Goal: Task Accomplishment & Management: Manage account settings

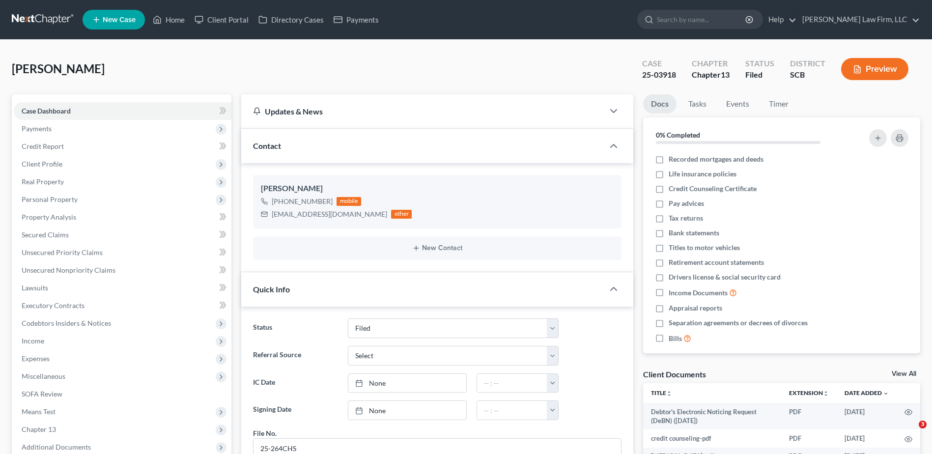
select select "2"
click at [724, 18] on input "search" at bounding box center [702, 19] width 90 height 18
type input "beaufort"
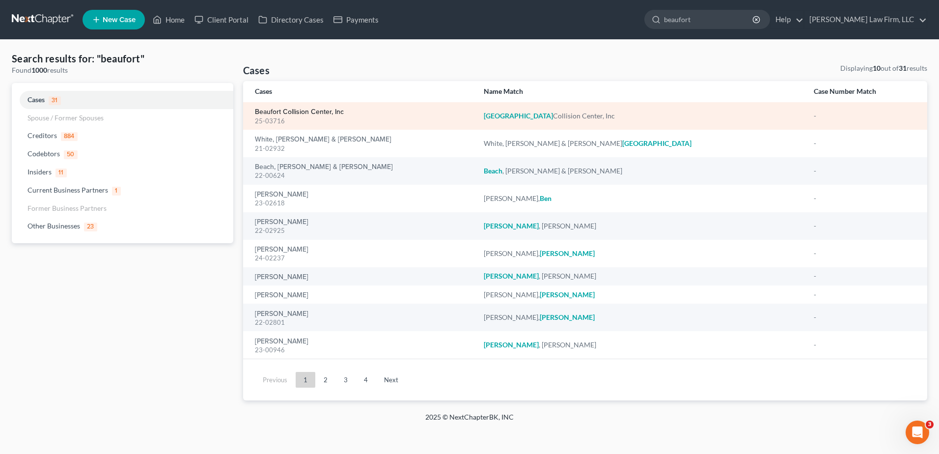
click at [319, 113] on link "Beaufort Collision Center, Inc" at bounding box center [299, 112] width 89 height 7
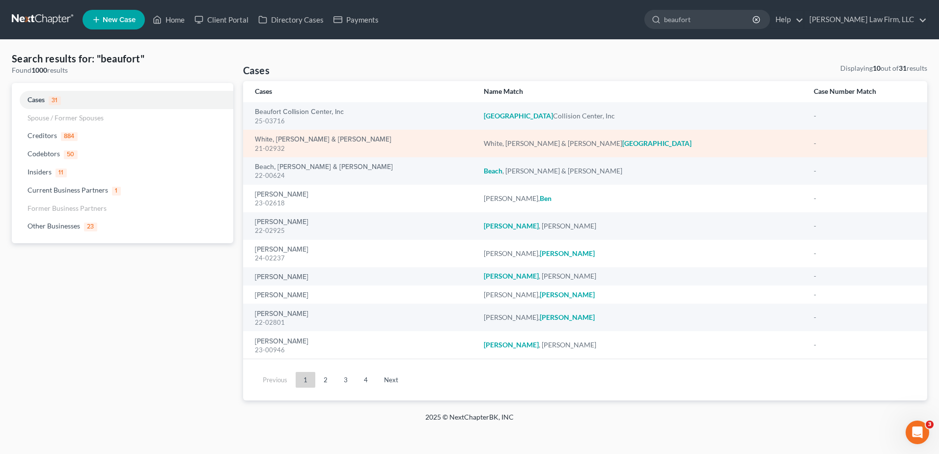
select select "4"
select select "0"
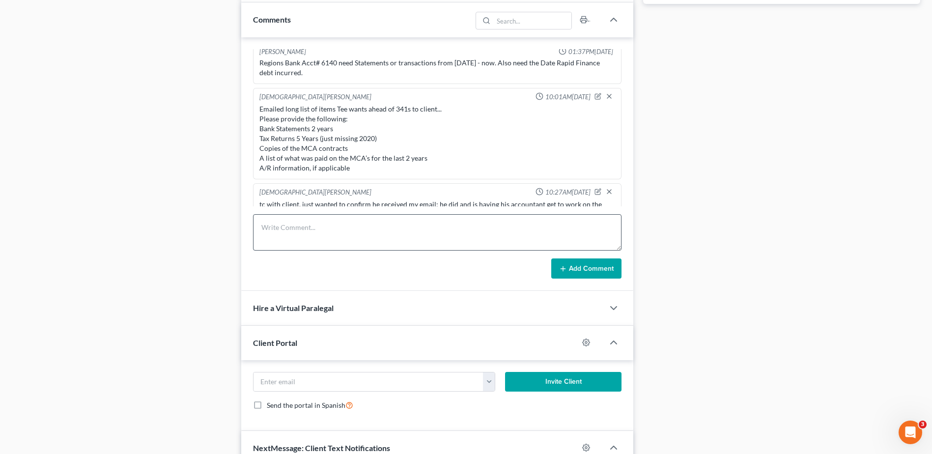
scroll to position [85, 0]
click at [301, 237] on textarea at bounding box center [437, 232] width 369 height 36
type textarea "mailed off the bank statements and tax returns (except 2020) to [PERSON_NAME] o…"
click at [584, 267] on button "Add Comment" at bounding box center [586, 268] width 70 height 21
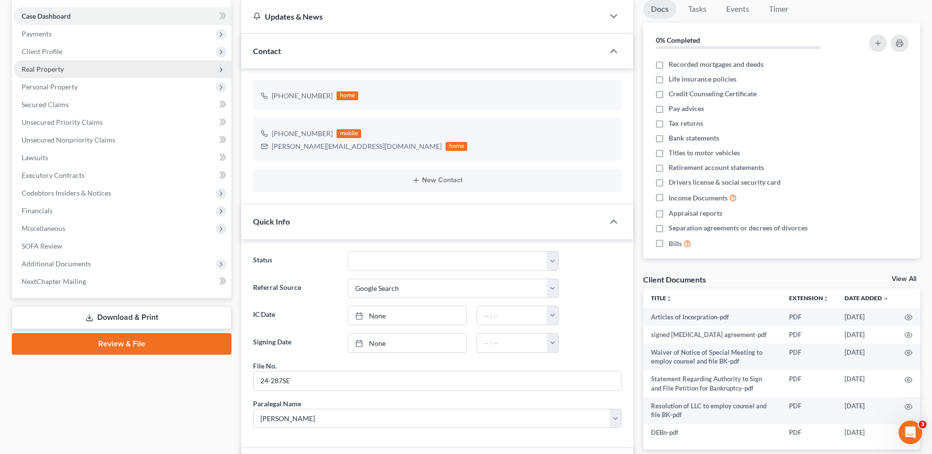
scroll to position [0, 0]
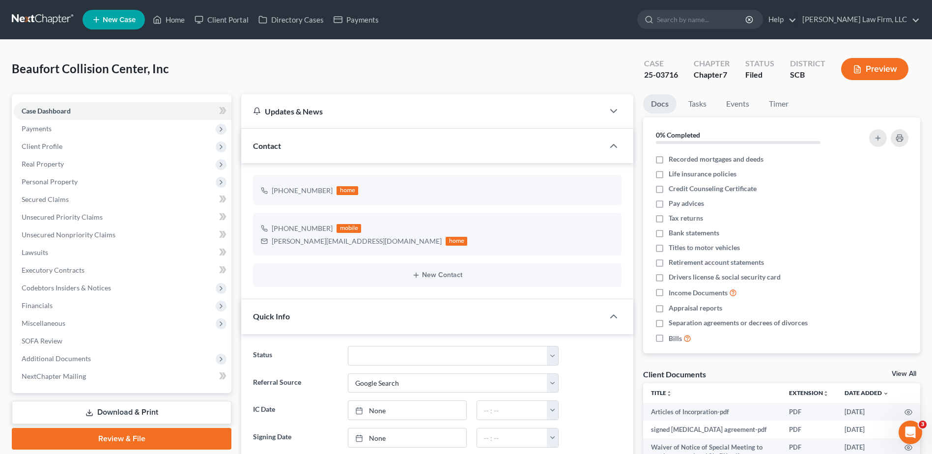
click at [703, 9] on ul "New Case Home Client Portal Directory Cases Payments - No Result - See all resu…" at bounding box center [502, 20] width 838 height 26
click at [701, 16] on input "search" at bounding box center [702, 19] width 90 height 18
type input "[PERSON_NAME]"
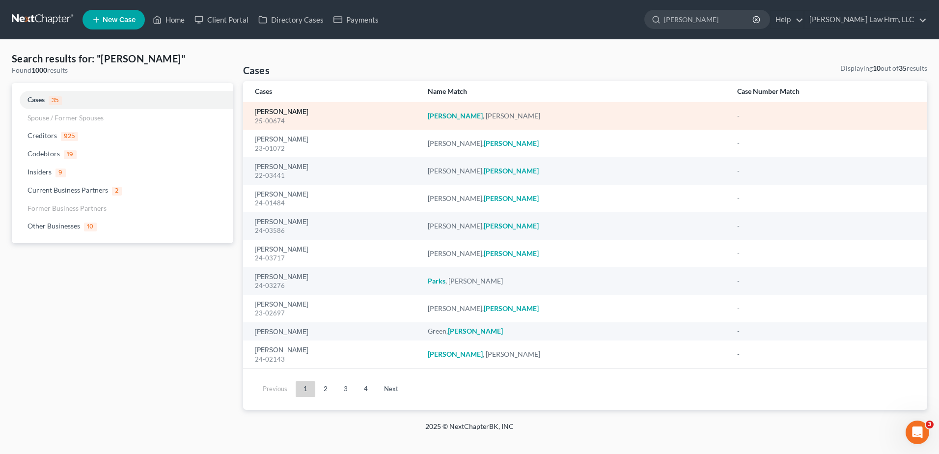
click at [283, 111] on link "[PERSON_NAME]" at bounding box center [282, 112] width 54 height 7
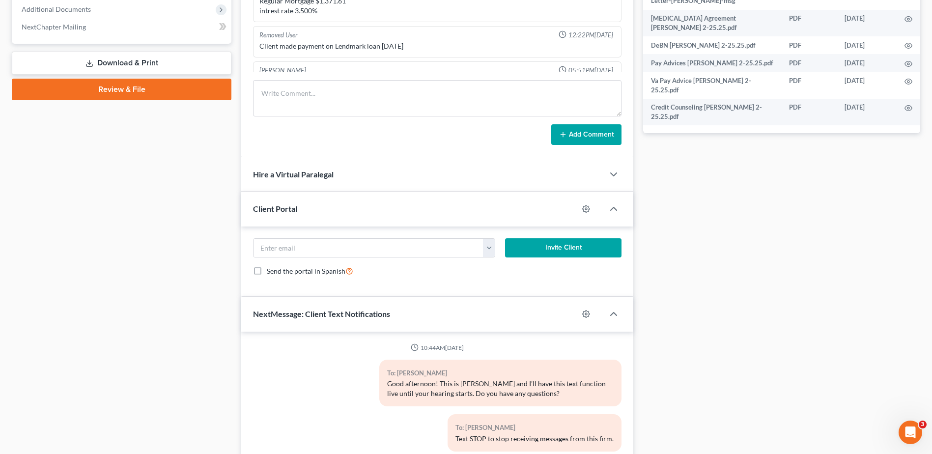
scroll to position [610, 0]
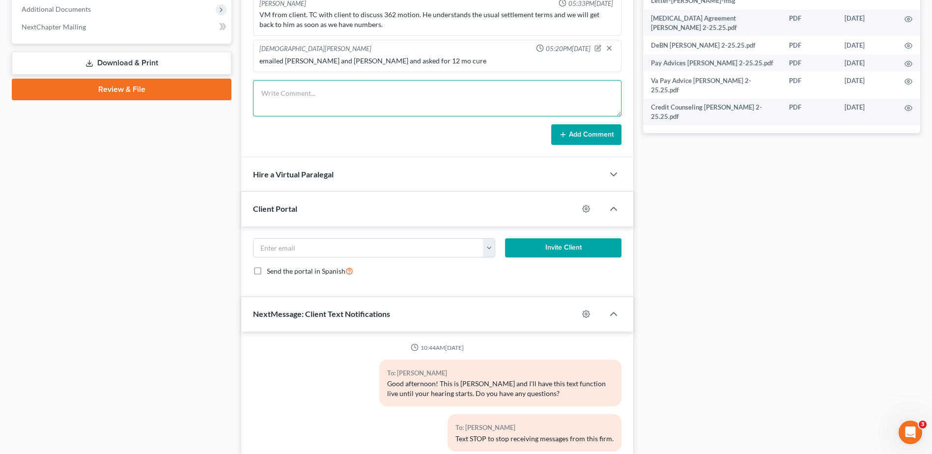
click at [298, 99] on textarea at bounding box center [437, 98] width 369 height 36
type textarea "emailed [PERSON_NAME] and [PERSON_NAME] asked if any updates on proposed SO, he…"
click at [598, 127] on button "Add Comment" at bounding box center [586, 134] width 70 height 21
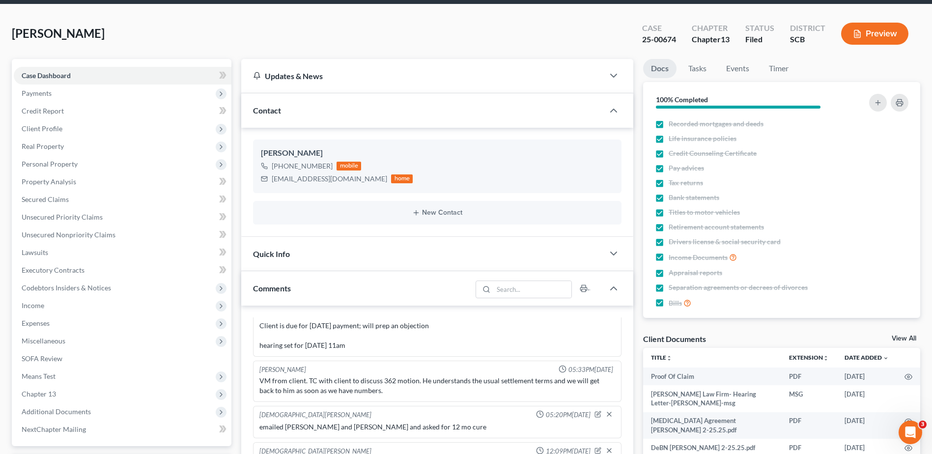
scroll to position [0, 0]
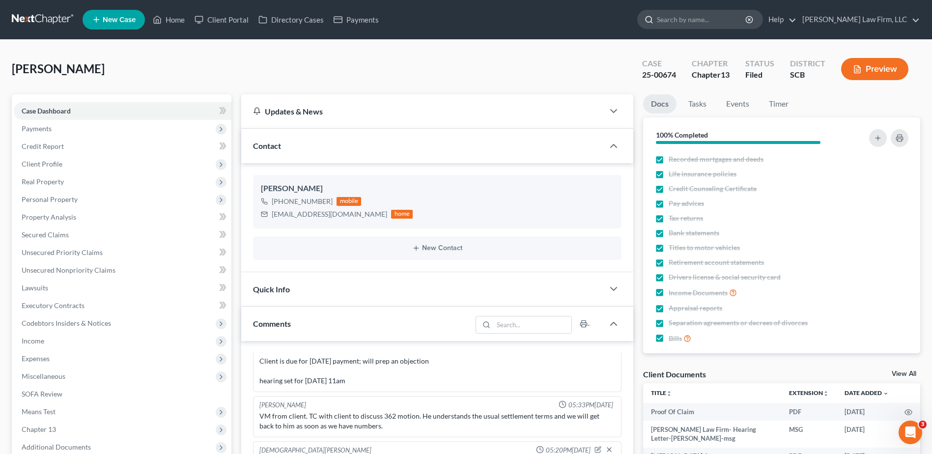
drag, startPoint x: 687, startPoint y: 18, endPoint x: 693, endPoint y: 20, distance: 6.6
click at [690, 18] on input "search" at bounding box center [702, 19] width 90 height 18
type input "oree"
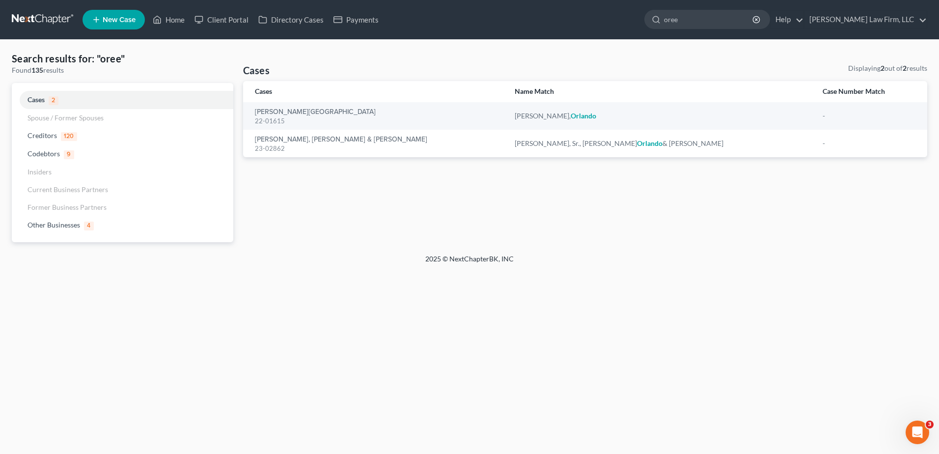
drag, startPoint x: 703, startPoint y: 17, endPoint x: 636, endPoint y: 11, distance: 67.1
click at [637, 11] on ul "New Case Home Client Portal Directory Cases Payments oree - No Result - Credito…" at bounding box center [505, 20] width 845 height 26
type input "a"
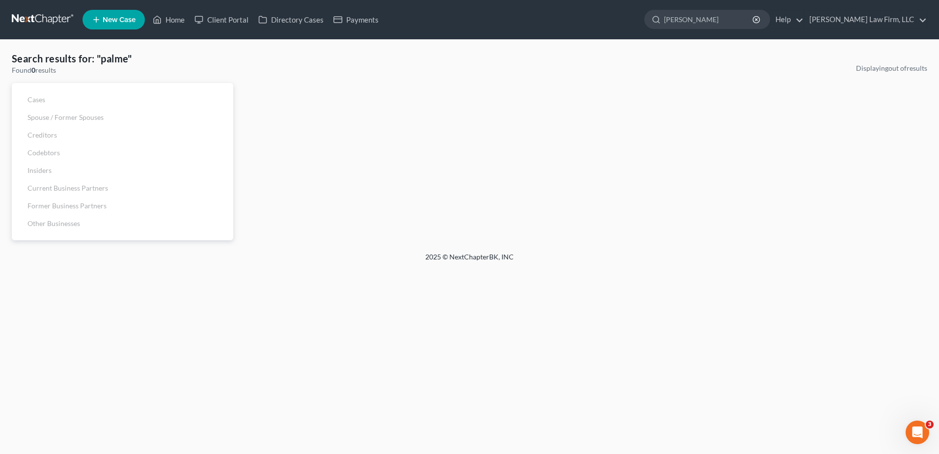
type input "[PERSON_NAME]"
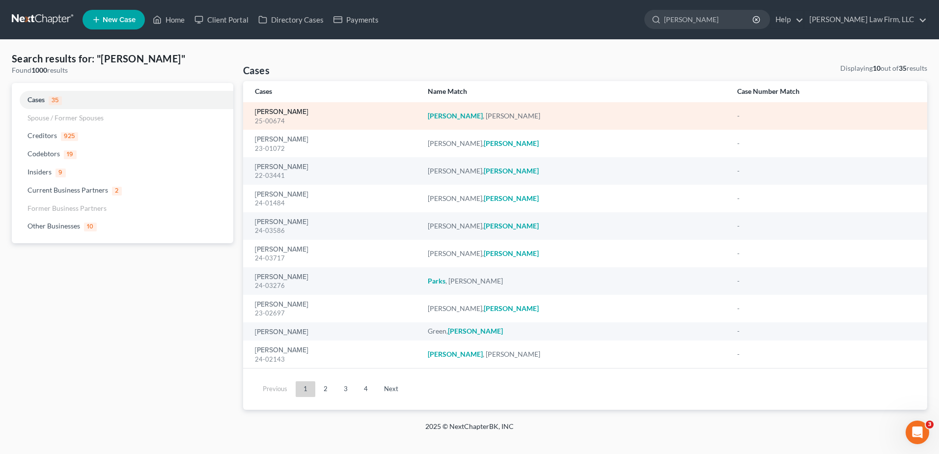
click at [275, 109] on link "[PERSON_NAME]" at bounding box center [282, 112] width 54 height 7
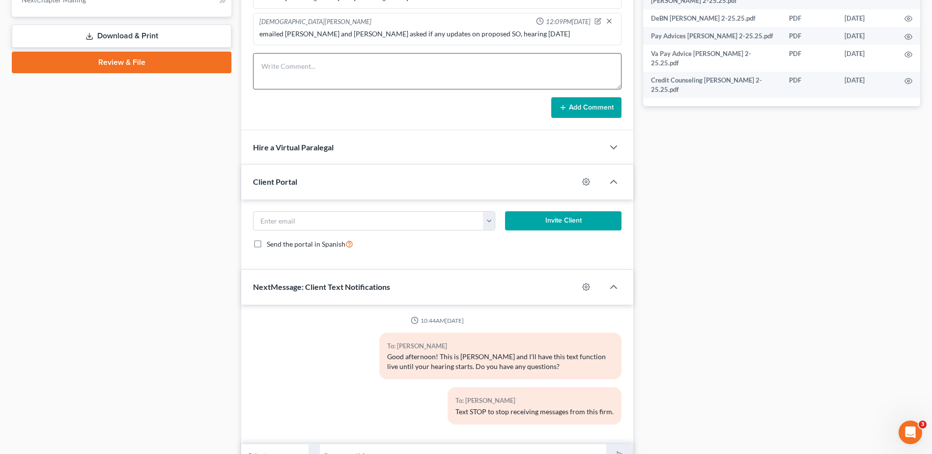
scroll to position [418, 0]
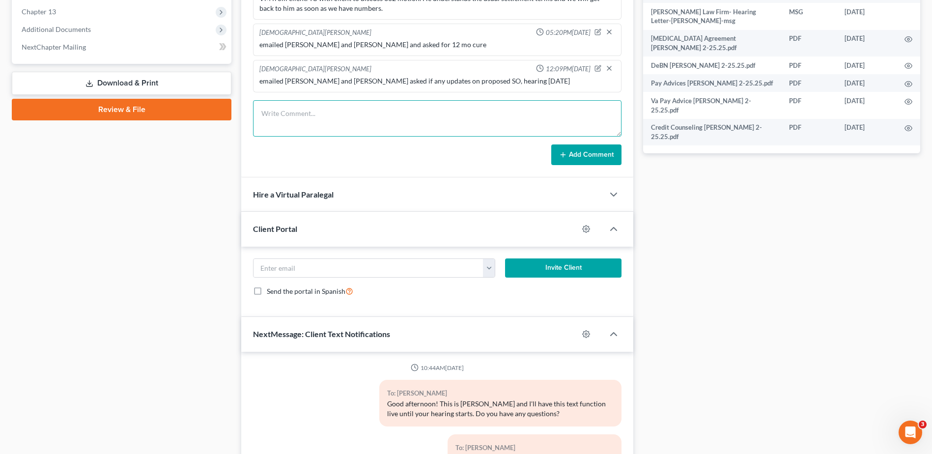
click at [293, 110] on textarea at bounding box center [437, 118] width 369 height 36
type textarea "mortgage co offered a 6 mo cure; asked [PERSON_NAME] to email me to review."
click at [588, 162] on button "Add Comment" at bounding box center [586, 154] width 70 height 21
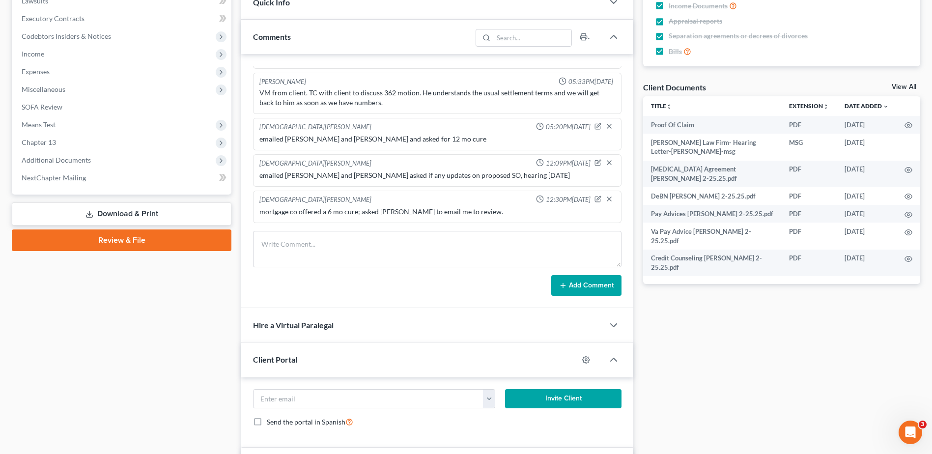
scroll to position [270, 0]
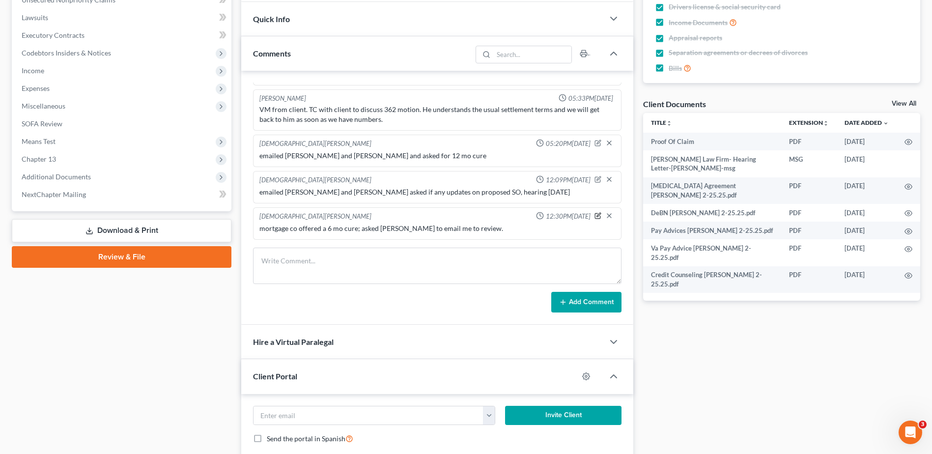
drag, startPoint x: 592, startPoint y: 214, endPoint x: 485, endPoint y: 221, distance: 107.3
click at [595, 214] on icon "button" at bounding box center [598, 215] width 7 height 7
click at [437, 236] on textarea "mortgage co offered a 6 mo cure; asked [PERSON_NAME] to email me to review." at bounding box center [437, 242] width 356 height 36
type textarea "mortgage co offered a 6 mo cure; asked [PERSON_NAME] to email me SO to review."
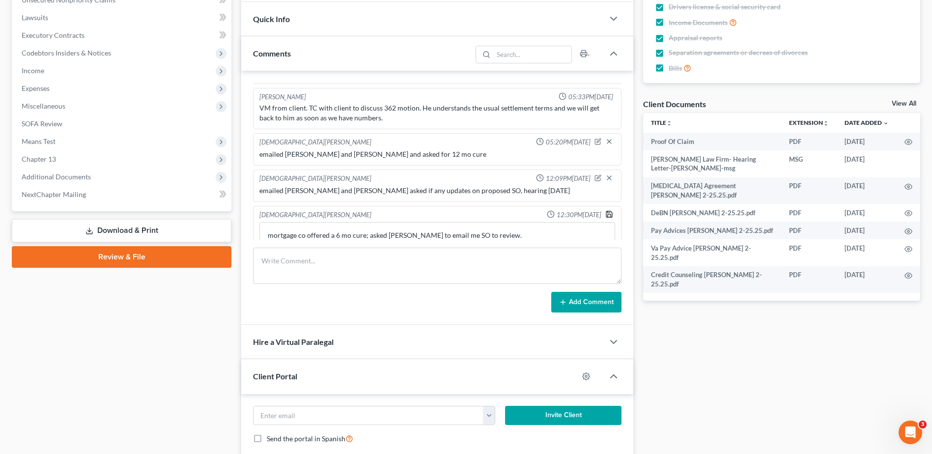
click at [605, 216] on icon "button" at bounding box center [609, 214] width 8 height 8
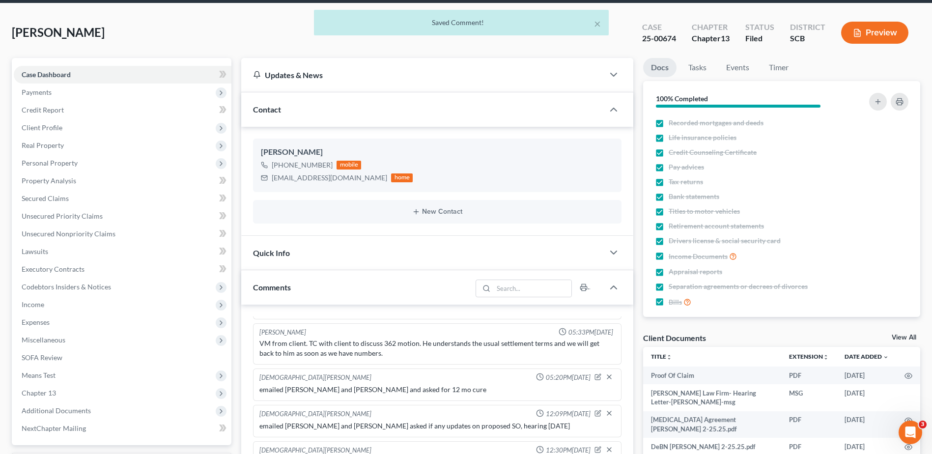
scroll to position [0, 0]
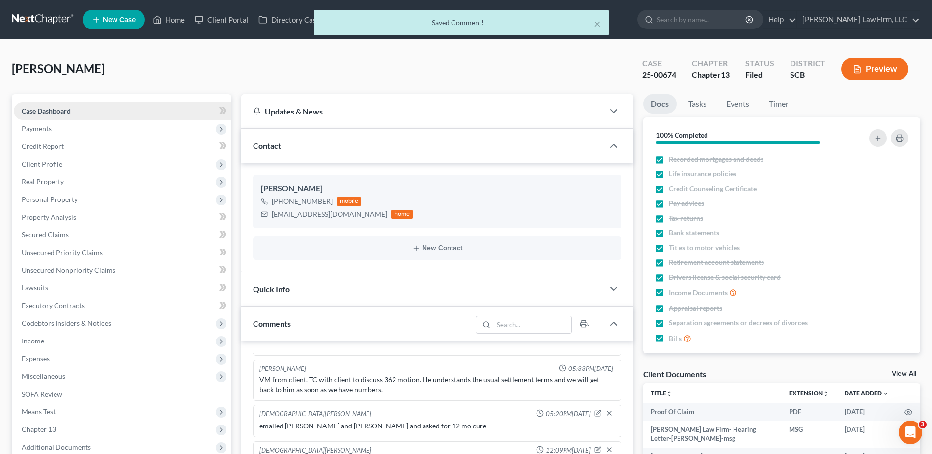
click at [38, 110] on span "Case Dashboard" at bounding box center [46, 111] width 49 height 8
